Goal: Information Seeking & Learning: Learn about a topic

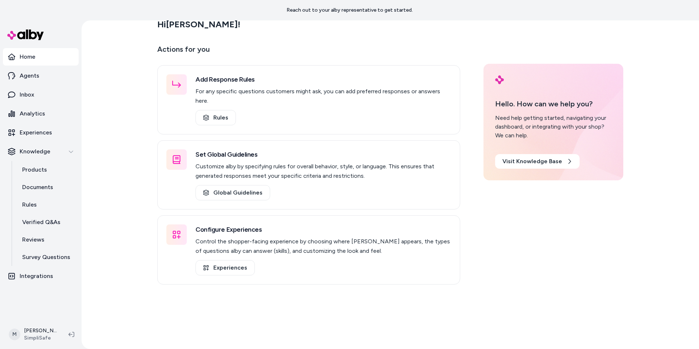
scroll to position [20, 0]
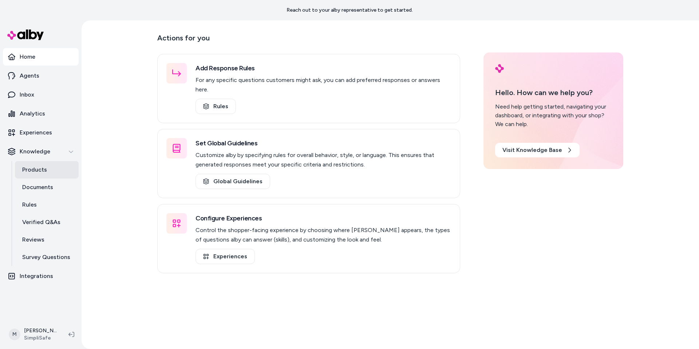
click at [27, 167] on p "Products" at bounding box center [34, 169] width 25 height 9
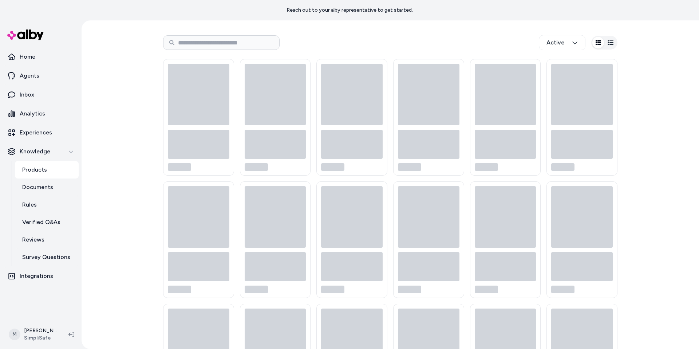
click at [37, 170] on p "Products" at bounding box center [34, 169] width 25 height 9
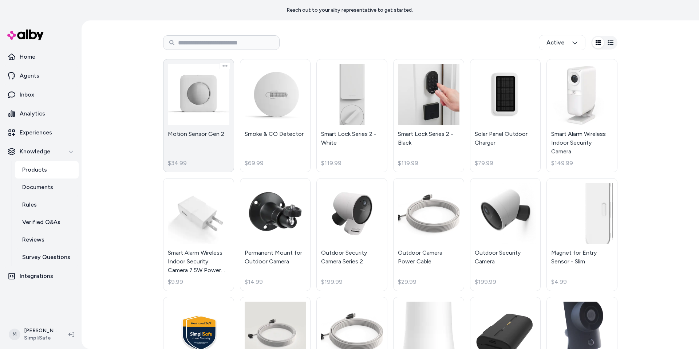
click at [170, 110] on link "Motion Sensor Gen 2 $34.99" at bounding box center [198, 115] width 71 height 113
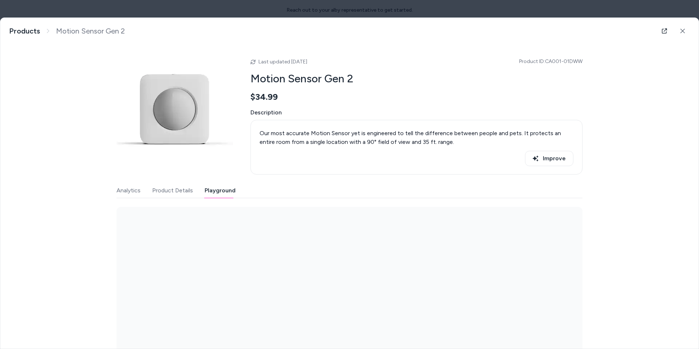
click at [217, 191] on button "Playground" at bounding box center [220, 190] width 31 height 15
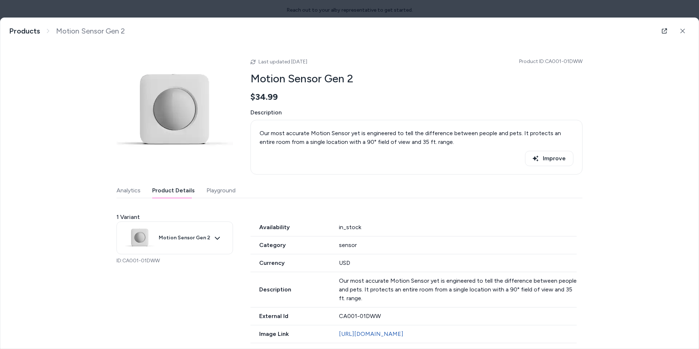
click at [173, 192] on button "Product Details" at bounding box center [173, 190] width 43 height 15
click at [551, 159] on button "Improve" at bounding box center [549, 158] width 48 height 15
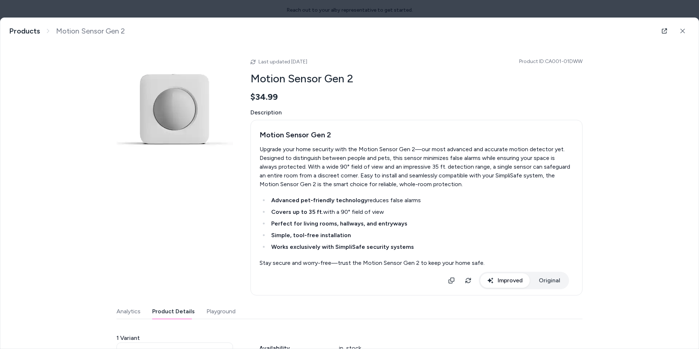
click at [547, 284] on div "Last updated [DATE] Product ID: CA001-01DWW Motion Sensor Gen 2 $34.99 Descript…" at bounding box center [349, 298] width 466 height 509
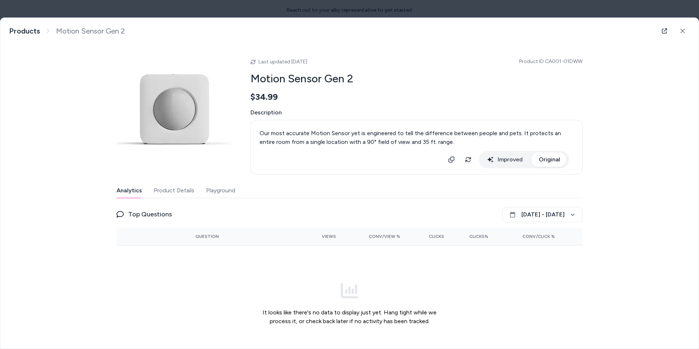
click at [122, 194] on button "Analytics" at bounding box center [128, 190] width 25 height 15
click at [680, 29] on icon at bounding box center [682, 31] width 4 height 4
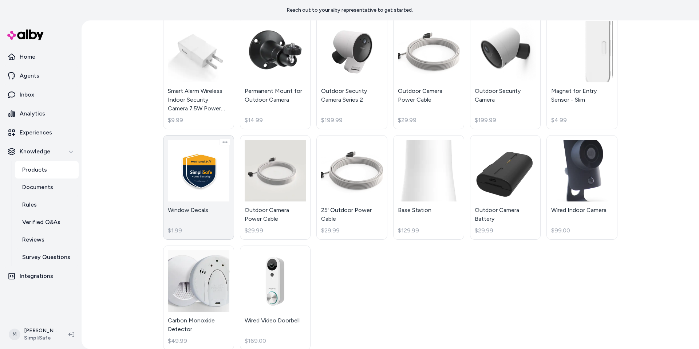
scroll to position [193, 0]
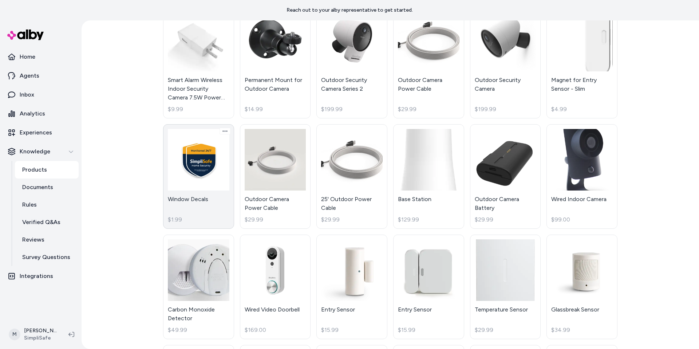
click at [205, 185] on link "Window Decals $1.99" at bounding box center [198, 176] width 71 height 104
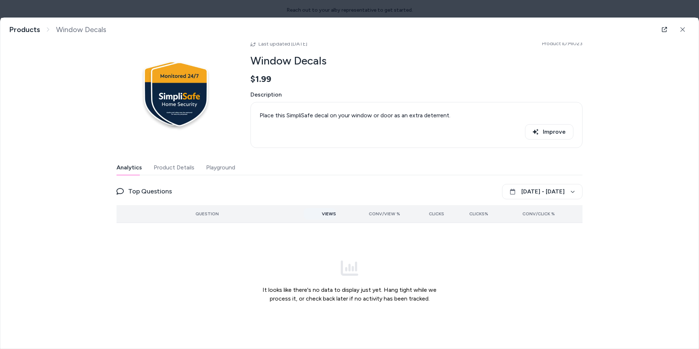
scroll to position [20, 0]
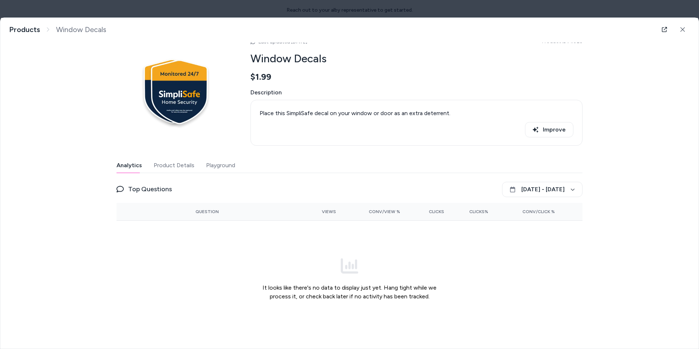
click at [161, 163] on button "Product Details" at bounding box center [174, 165] width 41 height 15
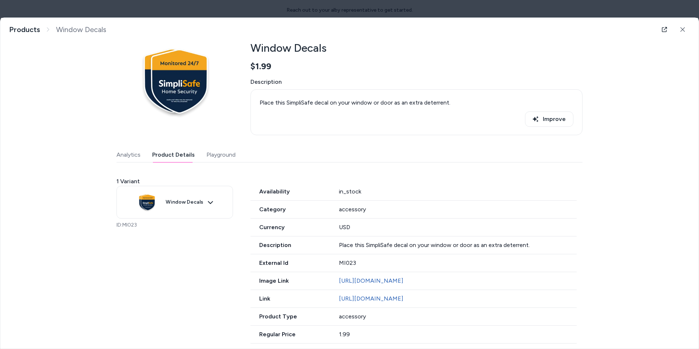
click at [215, 151] on div "Last updated [DATE] Product ID: MI023 Window Decals $1.99 Description Place thi…" at bounding box center [349, 195] width 466 height 365
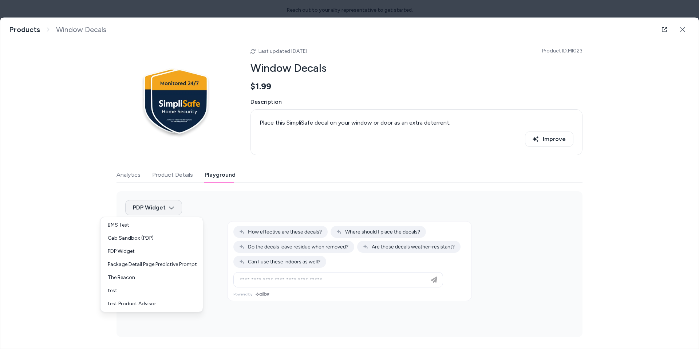
click at [141, 210] on body "Reach out to your alby representative to get started. Home Agents Inbox Analyti…" at bounding box center [349, 174] width 699 height 349
click at [159, 172] on div at bounding box center [349, 174] width 699 height 349
click at [160, 172] on button "Product Details" at bounding box center [172, 174] width 41 height 15
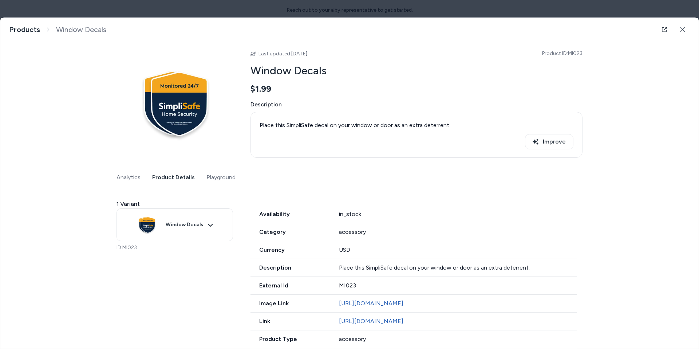
scroll to position [0, 0]
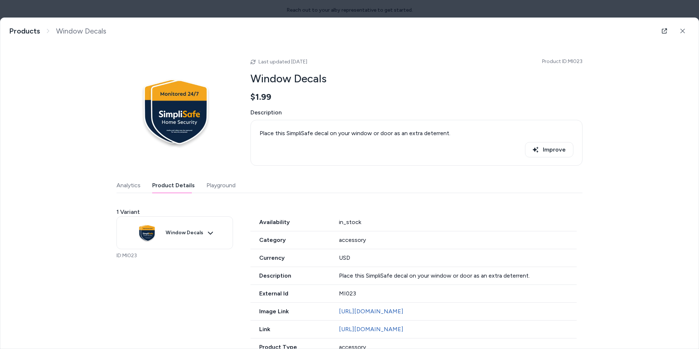
click at [122, 186] on button "Analytics" at bounding box center [128, 185] width 24 height 15
click at [175, 187] on button "Product Details" at bounding box center [173, 185] width 43 height 15
click at [554, 146] on button "Improve" at bounding box center [549, 149] width 48 height 15
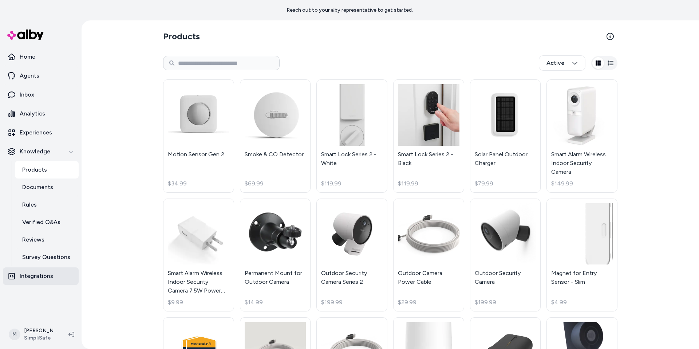
click at [49, 281] on link "Integrations" at bounding box center [41, 275] width 76 height 17
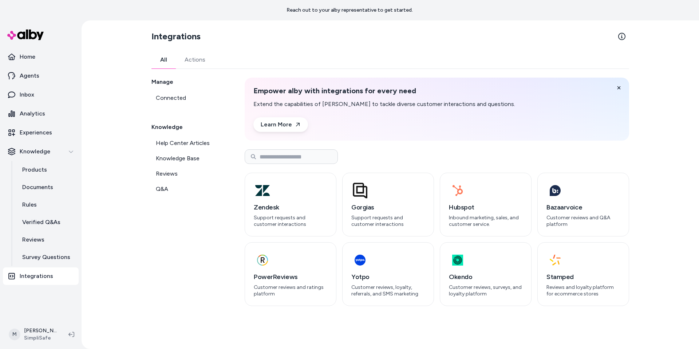
click at [188, 59] on link "Actions" at bounding box center [195, 59] width 38 height 17
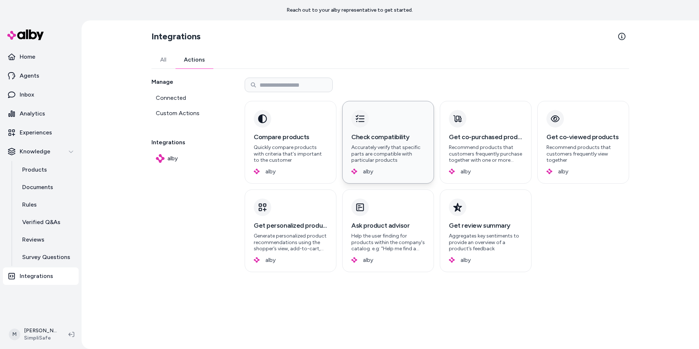
click at [401, 158] on p "Accurately verify that specific parts are compatible with particular products" at bounding box center [388, 153] width 74 height 19
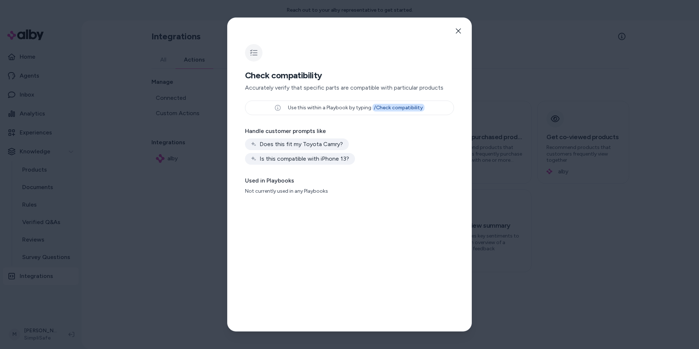
click at [369, 108] on p "Use this within a Playbook by typing / Check compatibility" at bounding box center [356, 107] width 137 height 7
click at [548, 186] on div at bounding box center [349, 174] width 699 height 349
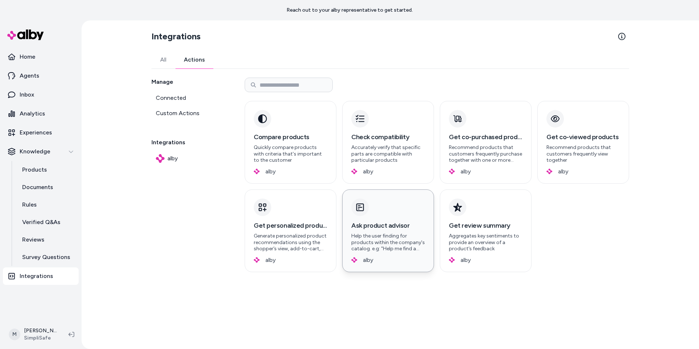
click at [420, 209] on div "Ask product advisor Help the user finding for products within the company's cat…" at bounding box center [388, 230] width 92 height 83
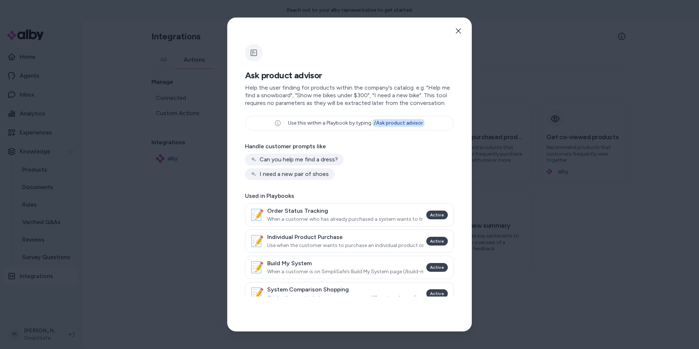
click at [682, 233] on div at bounding box center [349, 174] width 699 height 349
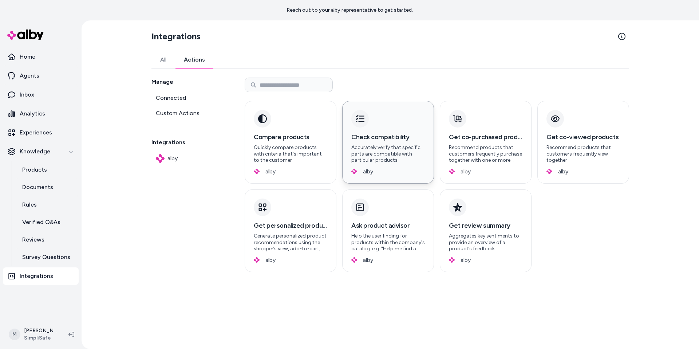
click at [373, 163] on p "Accurately verify that specific parts are compatible with particular products" at bounding box center [388, 153] width 74 height 19
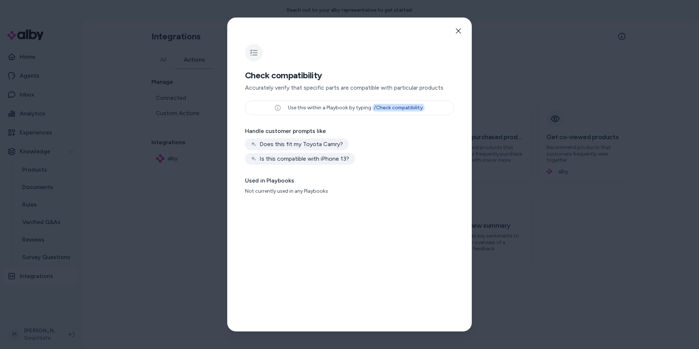
click at [596, 192] on div at bounding box center [349, 174] width 699 height 349
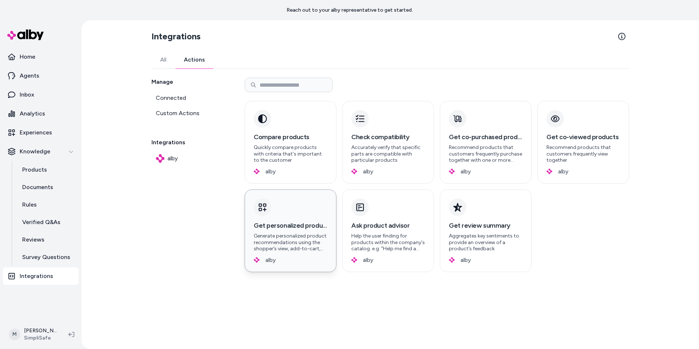
click at [310, 210] on div "Get personalized products Generate personalized product recommendations using t…" at bounding box center [291, 230] width 92 height 83
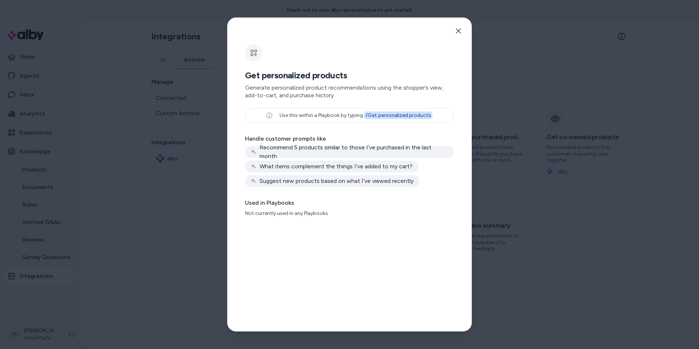
click at [549, 205] on div at bounding box center [349, 174] width 699 height 349
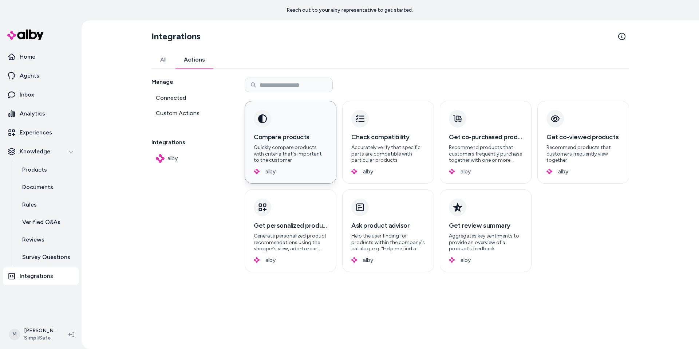
click at [295, 125] on div "Compare products Quickly compare products with criteria that's important to the…" at bounding box center [291, 142] width 92 height 83
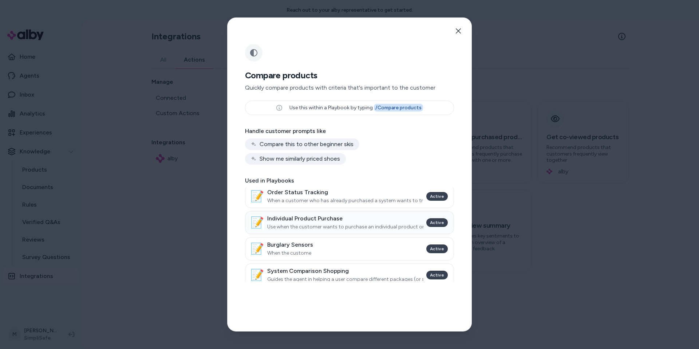
scroll to position [9, 0]
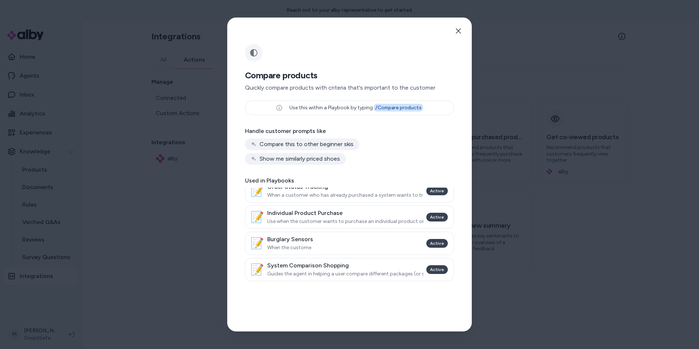
click at [541, 237] on div at bounding box center [349, 174] width 699 height 349
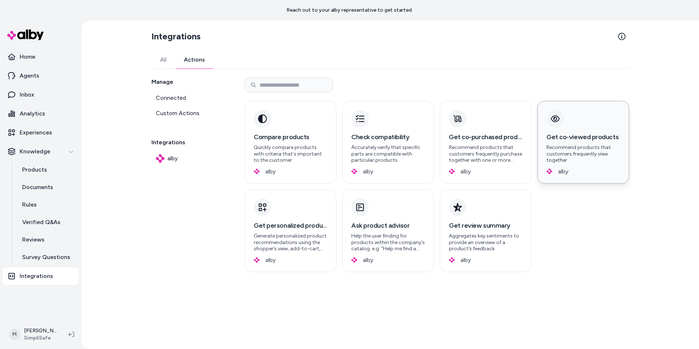
click at [585, 155] on p "Recommend products that customers frequently view together" at bounding box center [583, 153] width 74 height 19
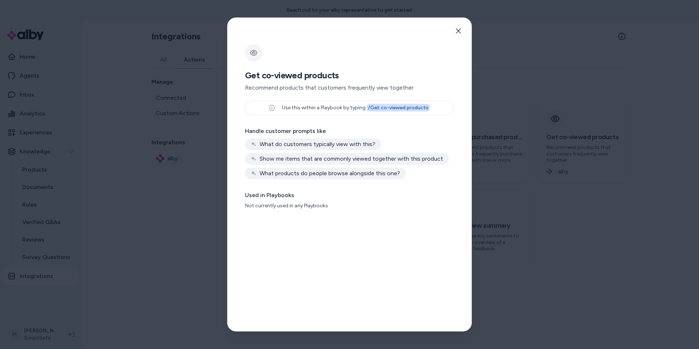
click at [557, 233] on div at bounding box center [349, 174] width 699 height 349
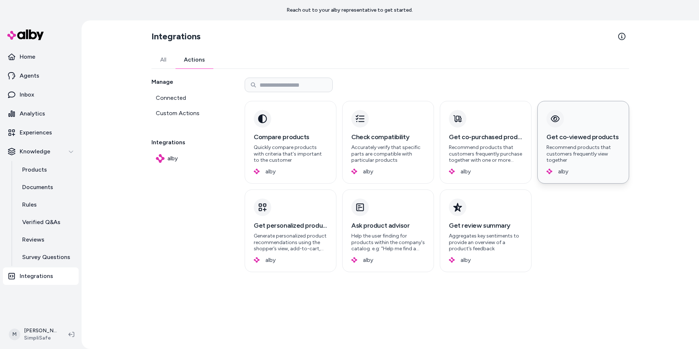
click at [580, 143] on div "Get co-viewed products Recommend products that customers frequently view togeth…" at bounding box center [583, 148] width 74 height 32
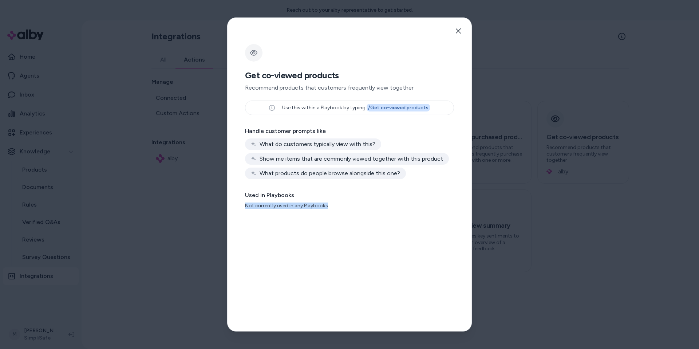
drag, startPoint x: 328, startPoint y: 204, endPoint x: 245, endPoint y: 204, distance: 82.6
click at [245, 204] on p "Not currently used in any Playbooks" at bounding box center [349, 205] width 209 height 7
click at [338, 72] on h2 "Get co-viewed products" at bounding box center [349, 76] width 209 height 12
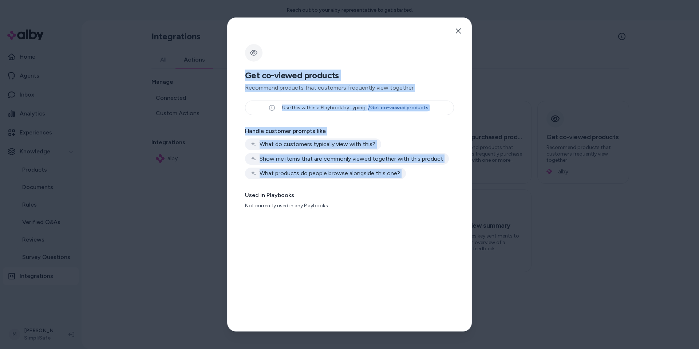
drag, startPoint x: 244, startPoint y: 78, endPoint x: 422, endPoint y: 185, distance: 207.8
click at [422, 185] on div "Close Get co-viewed products Recommend products that customers frequently view …" at bounding box center [349, 174] width 245 height 314
click at [348, 124] on div "Use this within a Playbook by typing / Get co-viewed products Handle customer p…" at bounding box center [349, 154] width 209 height 108
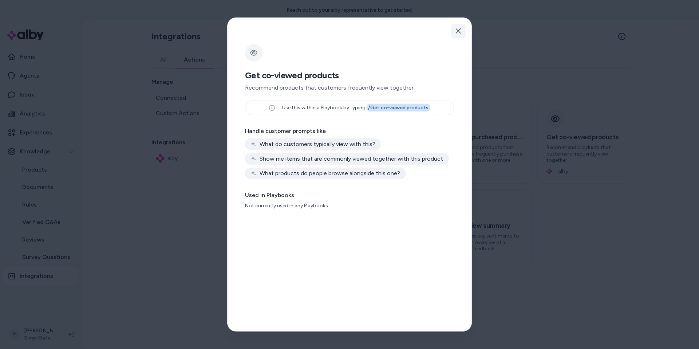
click at [453, 32] on button "Close" at bounding box center [458, 31] width 15 height 15
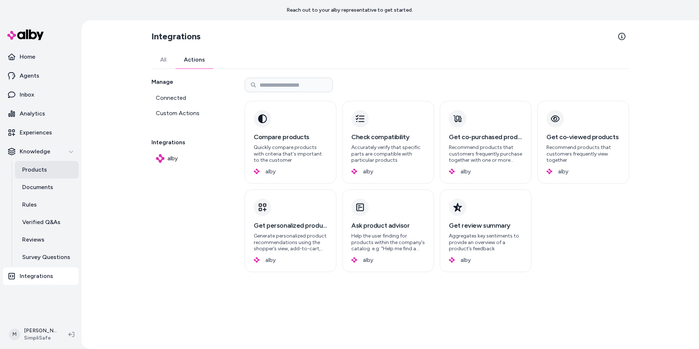
click at [41, 166] on p "Products" at bounding box center [34, 169] width 25 height 9
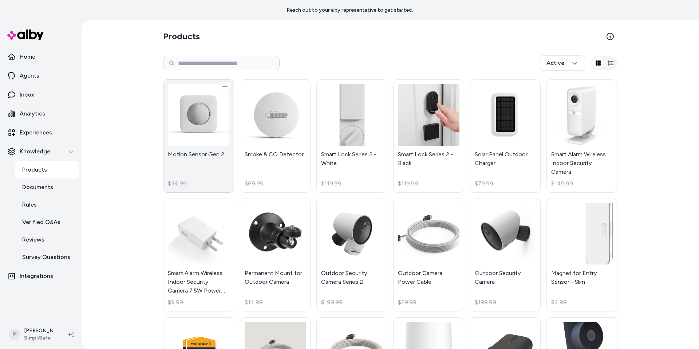
click at [186, 150] on link "Motion Sensor Gen 2 $34.99" at bounding box center [198, 135] width 71 height 113
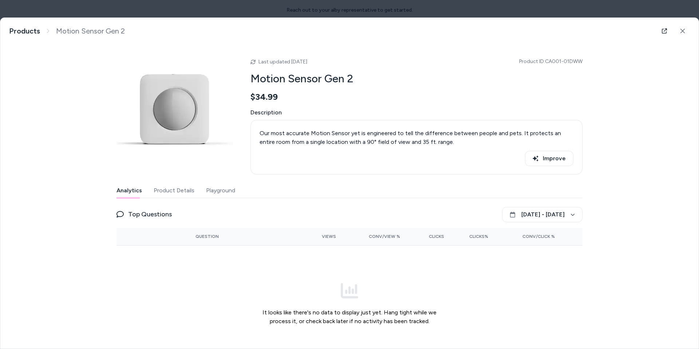
click at [176, 193] on button "Product Details" at bounding box center [174, 190] width 41 height 15
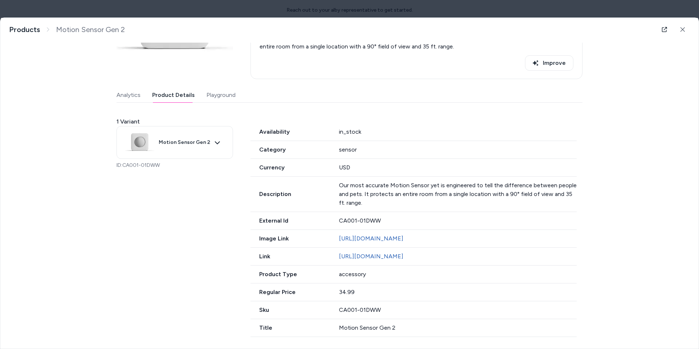
scroll to position [104, 0]
